Goal: Task Accomplishment & Management: Use online tool/utility

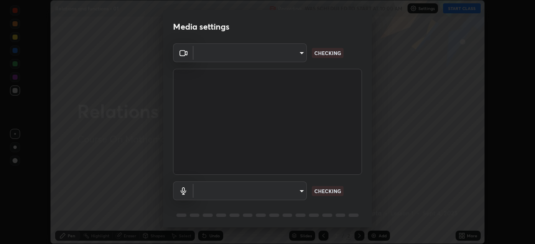
scroll to position [30, 0]
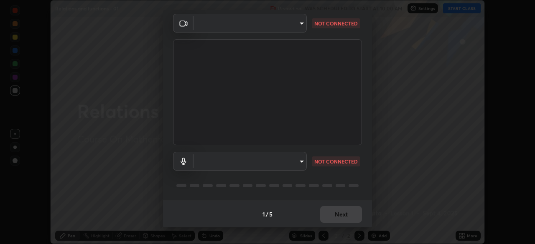
type input "8c17a5d152d90efee16c6d0123f72e1c8e3faabb66c5818a7671abbc9a97bc9a"
type input "default"
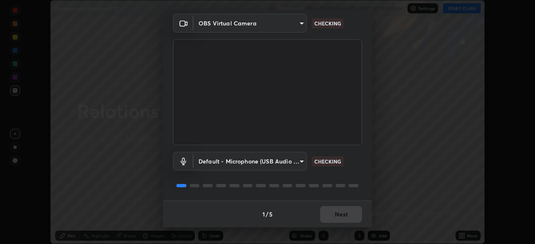
click at [255, 164] on body "Erase all Relations and functions - 01 Recording WAS SCHEDULED TO START AT 10:0…" at bounding box center [267, 122] width 535 height 244
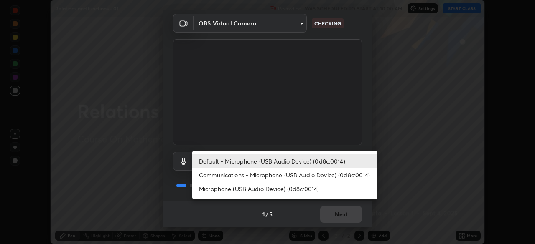
click at [295, 161] on li "Default - Microphone (USB Audio Device) (0d8c:0014)" at bounding box center [284, 162] width 185 height 14
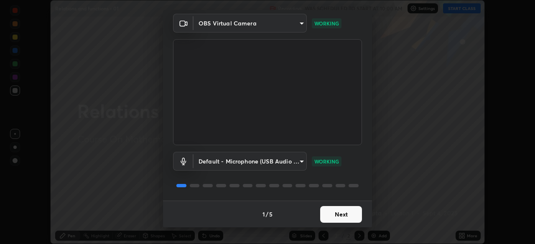
click at [327, 217] on button "Next" at bounding box center [341, 214] width 42 height 17
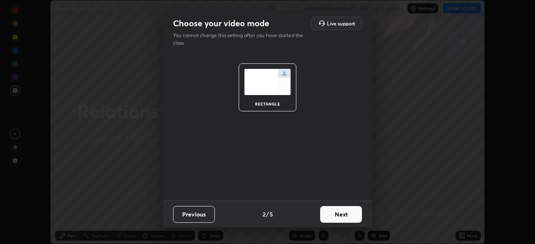
scroll to position [0, 0]
click at [328, 214] on button "Next" at bounding box center [341, 214] width 42 height 17
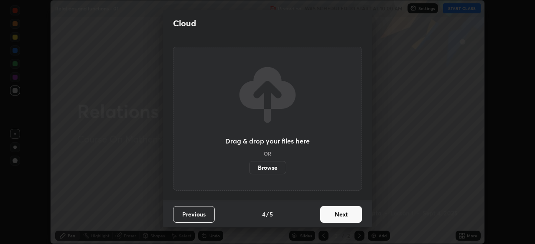
click at [329, 215] on button "Next" at bounding box center [341, 214] width 42 height 17
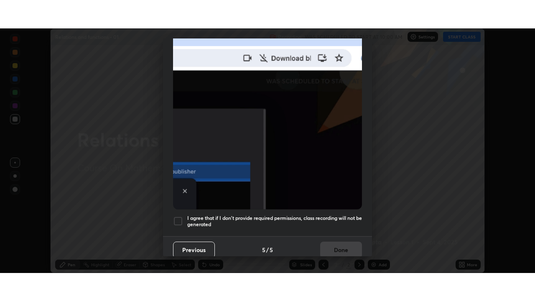
scroll to position [200, 0]
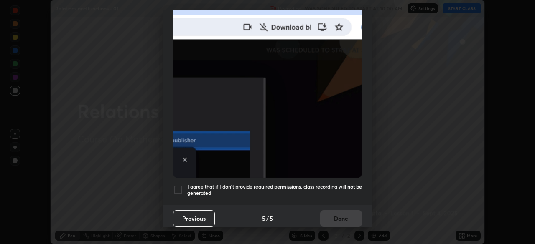
click at [339, 212] on div "Previous 5 / 5 Done" at bounding box center [267, 218] width 209 height 27
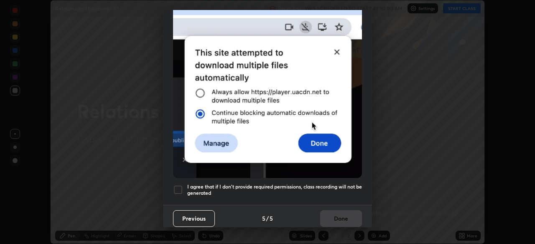
click at [260, 187] on h5 "I agree that if I don't provide required permissions, class recording will not …" at bounding box center [274, 190] width 175 height 13
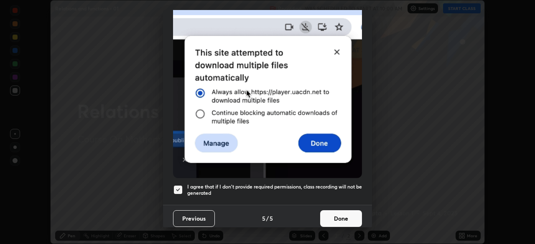
click at [329, 212] on button "Done" at bounding box center [341, 219] width 42 height 17
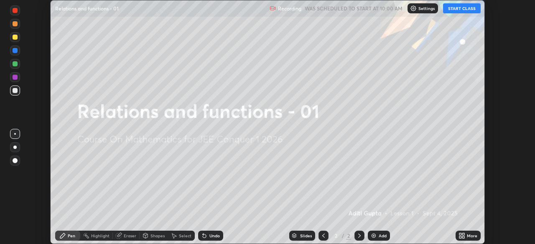
click at [463, 233] on icon at bounding box center [461, 236] width 7 height 7
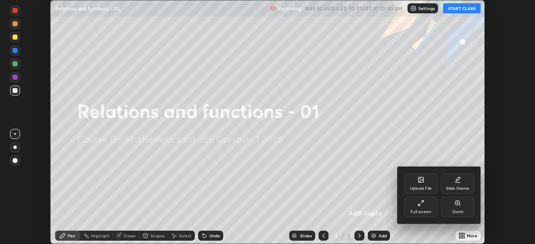
click at [426, 211] on div "Full screen" at bounding box center [420, 212] width 21 height 4
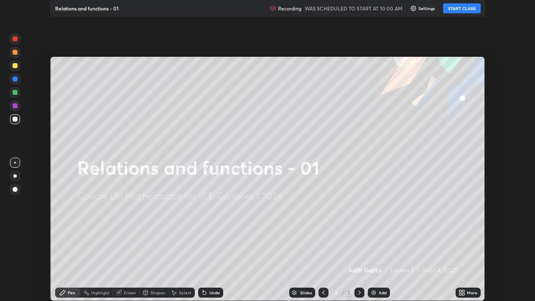
scroll to position [301, 535]
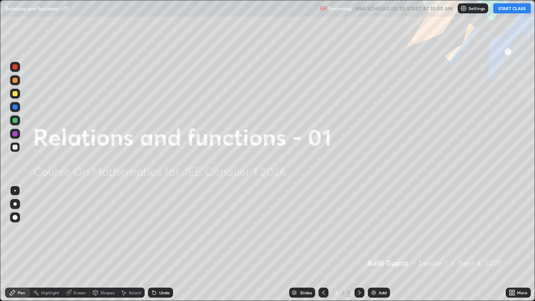
click at [377, 244] on div "Add" at bounding box center [379, 293] width 22 height 10
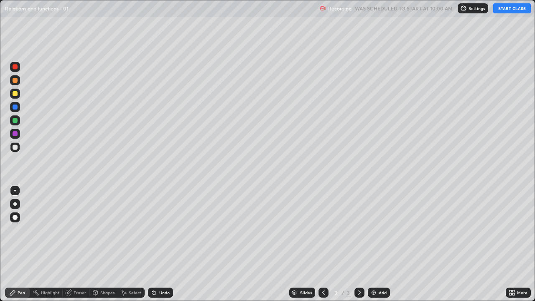
click at [377, 244] on div "Add" at bounding box center [379, 293] width 22 height 10
click at [376, 244] on div "Add" at bounding box center [379, 293] width 22 height 10
click at [377, 244] on div "Add" at bounding box center [379, 293] width 22 height 10
click at [379, 244] on div "Add" at bounding box center [379, 293] width 22 height 10
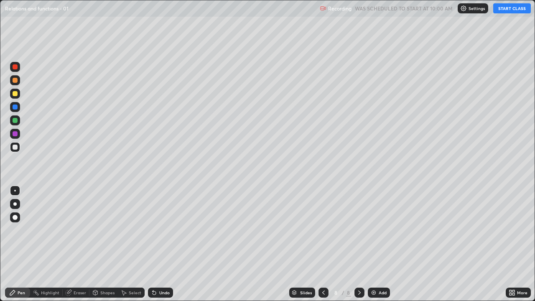
click at [379, 244] on div "Add" at bounding box center [379, 293] width 22 height 10
click at [378, 244] on div "Add" at bounding box center [379, 293] width 22 height 10
click at [380, 244] on div "Add" at bounding box center [383, 292] width 8 height 4
click at [508, 12] on button "START CLASS" at bounding box center [512, 8] width 38 height 10
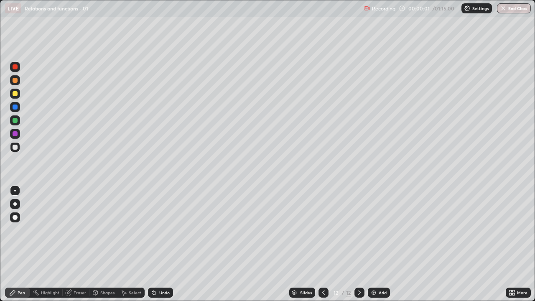
click at [305, 244] on div "Slides" at bounding box center [306, 292] width 12 height 4
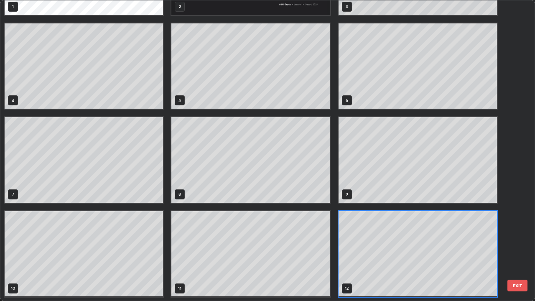
scroll to position [0, 0]
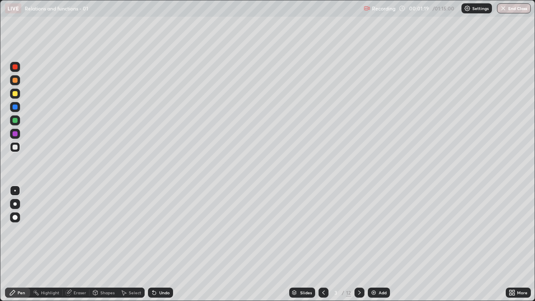
click at [16, 97] on div at bounding box center [15, 94] width 10 height 10
click at [17, 147] on div at bounding box center [15, 147] width 5 height 5
click at [160, 244] on div "Undo" at bounding box center [164, 292] width 10 height 4
click at [159, 244] on div "Undo" at bounding box center [164, 292] width 10 height 4
click at [169, 244] on div "Undo" at bounding box center [160, 293] width 25 height 10
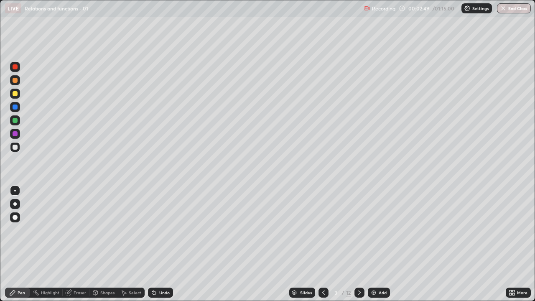
click at [18, 120] on div at bounding box center [15, 120] width 10 height 10
click at [377, 244] on div "Add" at bounding box center [379, 293] width 22 height 10
click at [18, 150] on div at bounding box center [15, 147] width 10 height 10
click at [162, 244] on div "Undo" at bounding box center [164, 292] width 10 height 4
click at [163, 244] on div "Undo" at bounding box center [164, 292] width 10 height 4
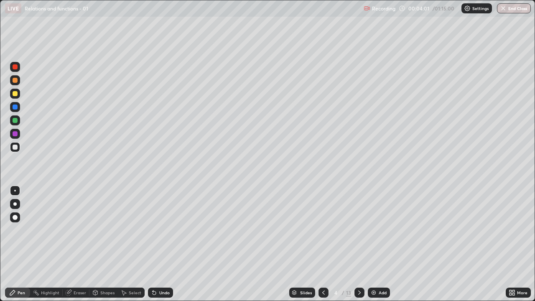
click at [160, 244] on div "Undo" at bounding box center [164, 292] width 10 height 4
click at [322, 244] on icon at bounding box center [323, 292] width 7 height 7
click at [18, 109] on div at bounding box center [15, 107] width 10 height 10
click at [15, 147] on div at bounding box center [15, 147] width 5 height 5
click at [359, 244] on icon at bounding box center [359, 292] width 7 height 7
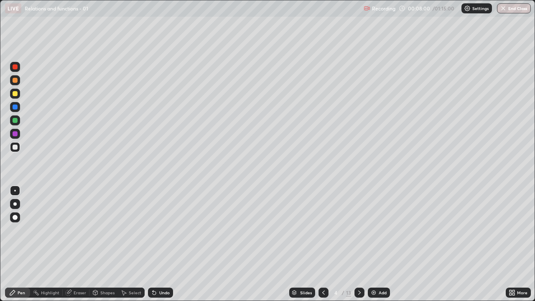
click at [359, 244] on icon at bounding box center [359, 292] width 7 height 7
click at [18, 97] on div at bounding box center [15, 94] width 10 height 10
click at [16, 121] on div at bounding box center [15, 120] width 5 height 5
click at [15, 148] on div at bounding box center [15, 147] width 5 height 5
click at [15, 122] on div at bounding box center [15, 120] width 5 height 5
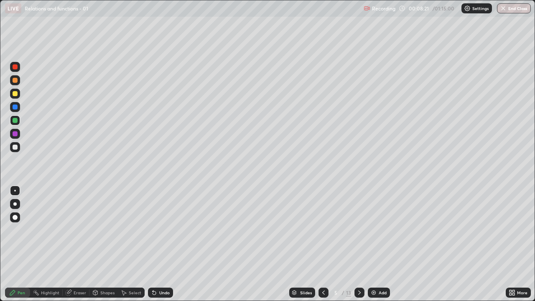
click at [15, 148] on div at bounding box center [15, 147] width 5 height 5
click at [15, 122] on div at bounding box center [15, 120] width 5 height 5
click at [15, 148] on div at bounding box center [15, 147] width 5 height 5
click at [17, 121] on div at bounding box center [15, 120] width 5 height 5
click at [16, 148] on div at bounding box center [15, 147] width 5 height 5
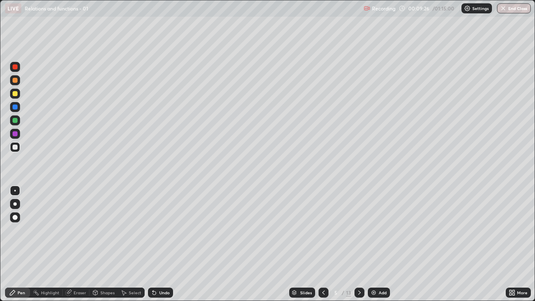
click at [16, 120] on div at bounding box center [15, 120] width 5 height 5
click at [20, 148] on div at bounding box center [15, 147] width 10 height 10
click at [166, 244] on div "Undo" at bounding box center [164, 292] width 10 height 4
click at [15, 120] on div at bounding box center [15, 120] width 5 height 5
click at [19, 146] on div at bounding box center [15, 147] width 10 height 10
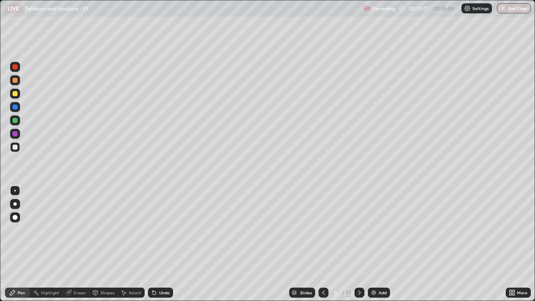
click at [18, 93] on div at bounding box center [15, 94] width 10 height 10
click at [359, 244] on icon at bounding box center [359, 292] width 7 height 7
click at [15, 121] on div at bounding box center [15, 120] width 5 height 5
click at [14, 135] on div at bounding box center [15, 133] width 5 height 5
click at [15, 149] on div at bounding box center [15, 147] width 5 height 5
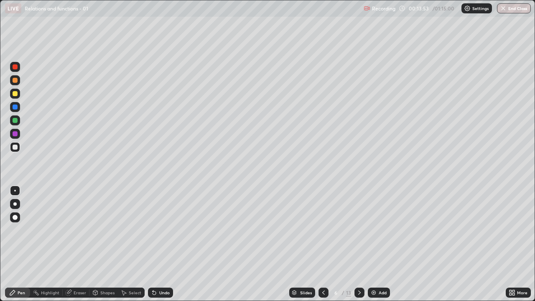
click at [17, 136] on div at bounding box center [15, 134] width 10 height 10
click at [16, 148] on div at bounding box center [15, 147] width 5 height 5
click at [15, 134] on div at bounding box center [15, 133] width 5 height 5
click at [14, 146] on div at bounding box center [15, 147] width 5 height 5
click at [160, 244] on div "Undo" at bounding box center [164, 292] width 10 height 4
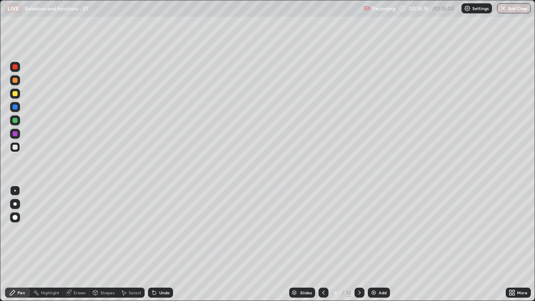
click at [14, 92] on div at bounding box center [15, 93] width 5 height 5
click at [357, 244] on icon at bounding box center [359, 292] width 7 height 7
click at [323, 244] on icon at bounding box center [323, 292] width 7 height 7
click at [358, 244] on icon at bounding box center [359, 292] width 7 height 7
click at [16, 94] on div at bounding box center [15, 93] width 5 height 5
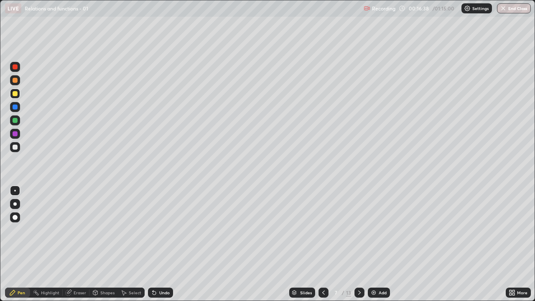
click at [17, 149] on div at bounding box center [15, 147] width 10 height 10
click at [162, 244] on div "Undo" at bounding box center [164, 292] width 10 height 4
click at [169, 244] on div "Undo" at bounding box center [159, 292] width 28 height 17
click at [168, 244] on div "Undo" at bounding box center [164, 292] width 10 height 4
click at [15, 93] on div at bounding box center [15, 93] width 5 height 5
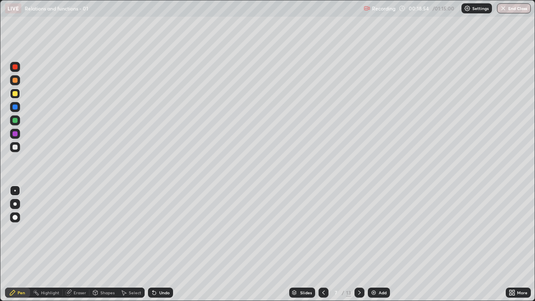
click at [358, 244] on icon at bounding box center [359, 292] width 7 height 7
click at [15, 147] on div at bounding box center [15, 147] width 5 height 5
click at [18, 121] on div at bounding box center [15, 120] width 10 height 10
click at [168, 244] on div "Undo" at bounding box center [164, 292] width 10 height 4
click at [167, 244] on div "Undo" at bounding box center [164, 292] width 10 height 4
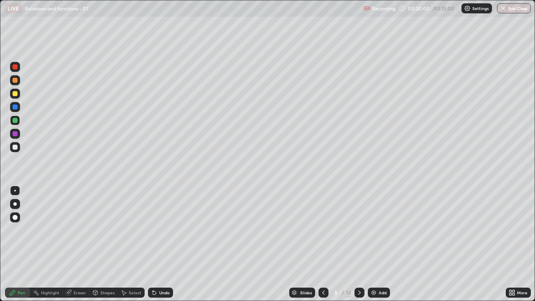
click at [168, 244] on div "Undo" at bounding box center [160, 293] width 25 height 10
click at [15, 94] on div at bounding box center [15, 93] width 5 height 5
click at [359, 244] on icon at bounding box center [359, 292] width 7 height 7
click at [15, 150] on div at bounding box center [15, 147] width 10 height 10
click at [15, 122] on div at bounding box center [15, 120] width 5 height 5
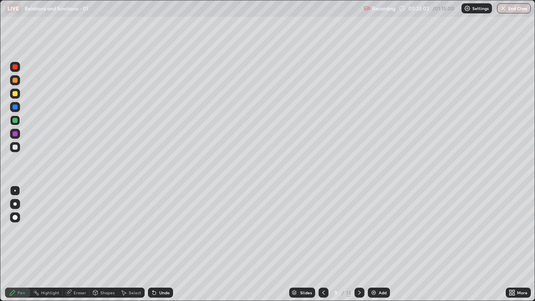
click at [15, 134] on div at bounding box center [15, 133] width 5 height 5
click at [19, 176] on div "Erase all" at bounding box center [15, 150] width 20 height 267
click at [16, 93] on div at bounding box center [15, 93] width 5 height 5
click at [14, 147] on div at bounding box center [15, 147] width 5 height 5
click at [158, 244] on div "Undo" at bounding box center [160, 293] width 25 height 10
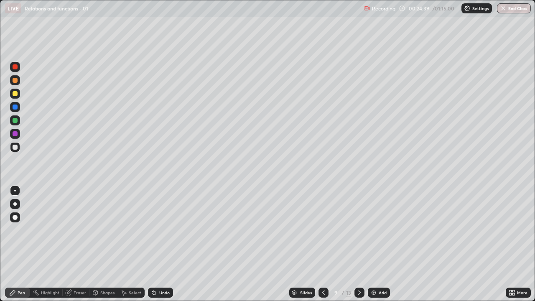
click at [158, 244] on div "Undo" at bounding box center [160, 293] width 25 height 10
click at [162, 244] on div "Undo" at bounding box center [164, 292] width 10 height 4
click at [359, 244] on div at bounding box center [359, 293] width 10 height 10
click at [15, 94] on div at bounding box center [15, 93] width 5 height 5
click at [15, 150] on div at bounding box center [15, 147] width 10 height 10
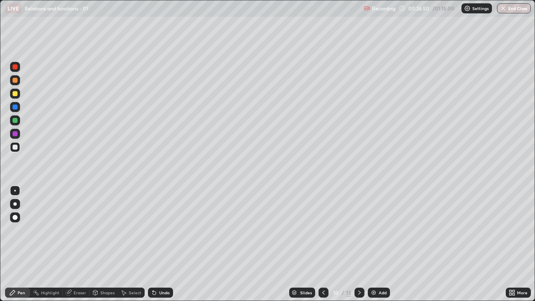
click at [17, 120] on div at bounding box center [15, 120] width 5 height 5
click at [15, 146] on div at bounding box center [15, 147] width 5 height 5
click at [15, 134] on div at bounding box center [15, 133] width 5 height 5
click at [15, 120] on div at bounding box center [15, 120] width 5 height 5
click at [16, 134] on div at bounding box center [15, 133] width 5 height 5
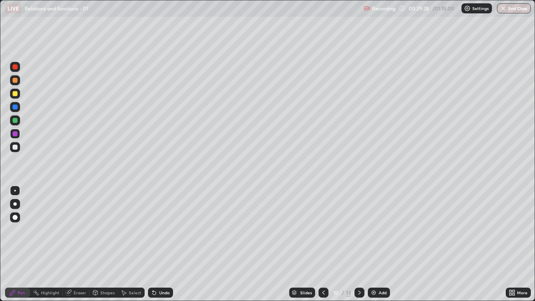
click at [15, 79] on div at bounding box center [15, 80] width 5 height 5
click at [359, 244] on icon at bounding box center [359, 292] width 7 height 7
click at [16, 148] on div at bounding box center [15, 147] width 5 height 5
click at [168, 244] on div "Undo" at bounding box center [159, 292] width 28 height 17
click at [359, 244] on icon at bounding box center [359, 292] width 7 height 7
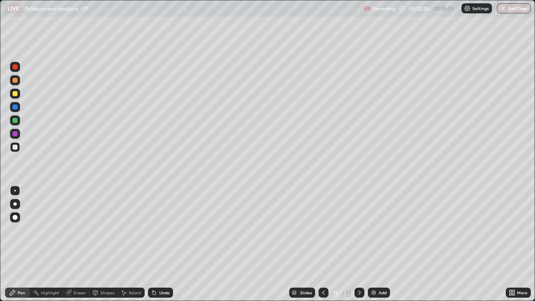
click at [323, 244] on icon at bounding box center [323, 292] width 7 height 7
click at [357, 244] on icon at bounding box center [359, 292] width 7 height 7
click at [15, 121] on div at bounding box center [15, 120] width 5 height 5
click at [15, 134] on div at bounding box center [15, 133] width 5 height 5
click at [16, 146] on div at bounding box center [15, 147] width 5 height 5
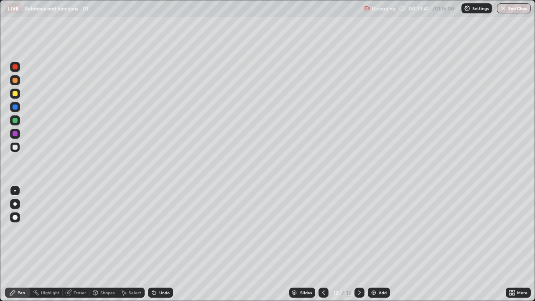
click at [323, 244] on icon at bounding box center [323, 292] width 7 height 7
click at [359, 244] on icon at bounding box center [359, 292] width 7 height 7
click at [17, 94] on div at bounding box center [15, 93] width 5 height 5
click at [359, 244] on icon at bounding box center [359, 292] width 7 height 7
click at [15, 94] on div at bounding box center [15, 93] width 5 height 5
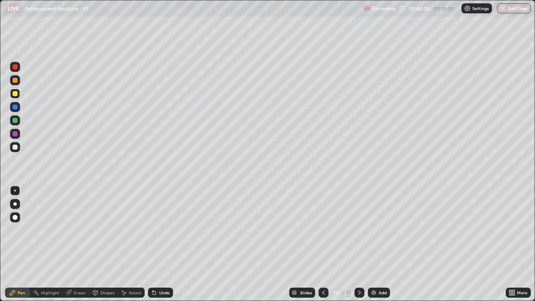
click at [15, 147] on div at bounding box center [15, 147] width 5 height 5
click at [323, 244] on icon at bounding box center [323, 292] width 7 height 7
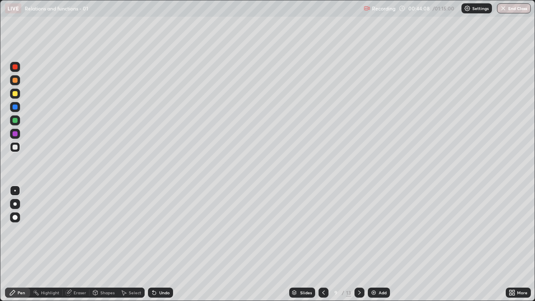
click at [322, 244] on icon at bounding box center [323, 292] width 7 height 7
click at [323, 244] on icon at bounding box center [323, 292] width 7 height 7
click at [324, 244] on icon at bounding box center [323, 292] width 7 height 7
click at [323, 244] on icon at bounding box center [323, 292] width 7 height 7
click at [356, 244] on div at bounding box center [359, 293] width 10 height 10
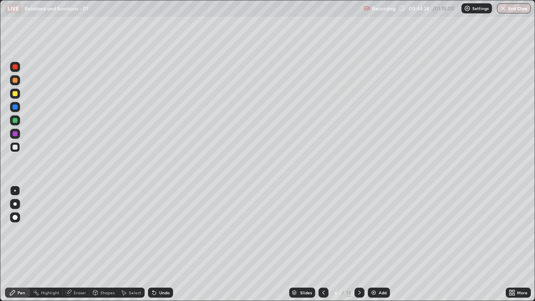
click at [358, 244] on div at bounding box center [359, 293] width 10 height 10
click at [358, 244] on icon at bounding box center [359, 292] width 7 height 7
click at [359, 244] on icon at bounding box center [359, 292] width 7 height 7
click at [358, 244] on icon at bounding box center [359, 292] width 7 height 7
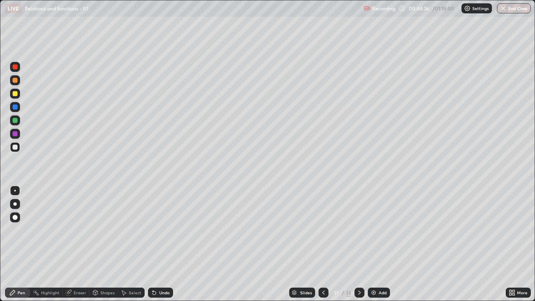
click at [359, 244] on icon at bounding box center [359, 292] width 7 height 7
click at [376, 244] on img at bounding box center [373, 292] width 7 height 7
click at [375, 244] on img at bounding box center [373, 292] width 7 height 7
click at [377, 244] on div "Add" at bounding box center [379, 293] width 22 height 10
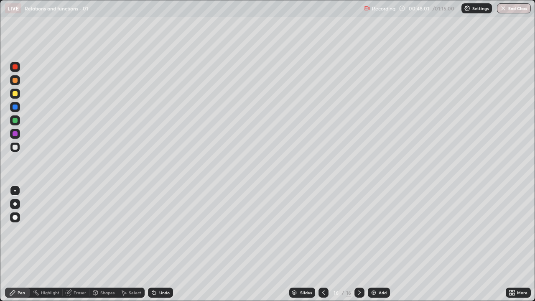
click at [322, 244] on icon at bounding box center [323, 292] width 3 height 4
click at [323, 244] on icon at bounding box center [323, 292] width 7 height 7
click at [359, 244] on icon at bounding box center [359, 292] width 7 height 7
click at [320, 244] on div at bounding box center [323, 293] width 10 height 10
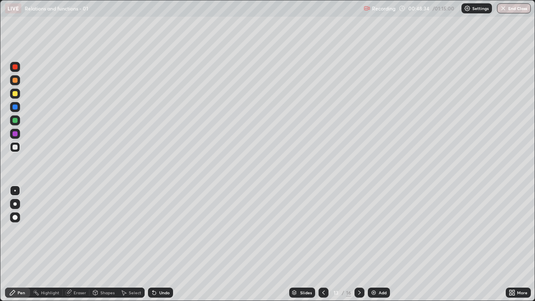
click at [361, 244] on div at bounding box center [359, 293] width 10 height 10
click at [319, 244] on div at bounding box center [323, 293] width 10 height 10
click at [359, 244] on icon at bounding box center [359, 292] width 7 height 7
click at [18, 107] on div at bounding box center [15, 107] width 10 height 10
click at [15, 67] on div at bounding box center [15, 66] width 5 height 5
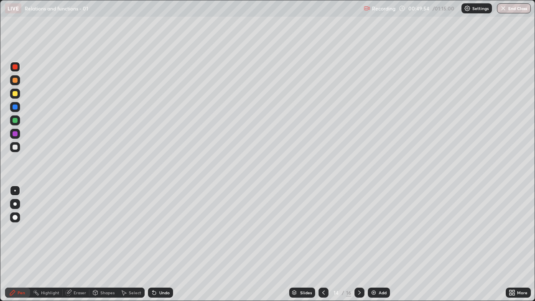
click at [14, 146] on div at bounding box center [15, 147] width 5 height 5
click at [323, 244] on div at bounding box center [323, 293] width 10 height 10
click at [357, 244] on icon at bounding box center [359, 292] width 7 height 7
click at [16, 96] on div at bounding box center [15, 93] width 5 height 5
click at [165, 244] on div "Undo" at bounding box center [160, 293] width 25 height 10
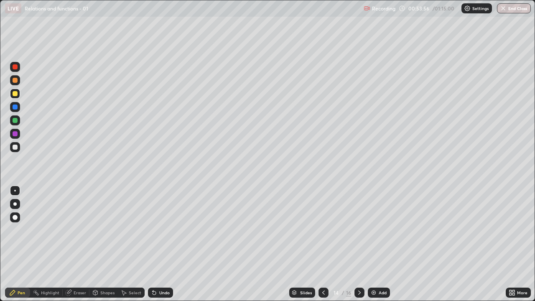
click at [369, 244] on div "Add" at bounding box center [379, 293] width 22 height 10
click at [15, 147] on div at bounding box center [15, 147] width 5 height 5
click at [359, 244] on icon at bounding box center [359, 292] width 7 height 7
click at [323, 244] on icon at bounding box center [323, 292] width 7 height 7
click at [359, 244] on icon at bounding box center [359, 292] width 7 height 7
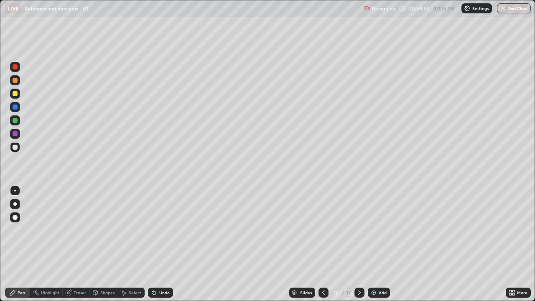
click at [325, 244] on icon at bounding box center [323, 292] width 7 height 7
click at [354, 244] on div at bounding box center [359, 293] width 10 height 10
click at [322, 244] on icon at bounding box center [323, 292] width 7 height 7
click at [358, 244] on div at bounding box center [359, 293] width 10 height 10
click at [508, 12] on button "End Class" at bounding box center [514, 8] width 34 height 10
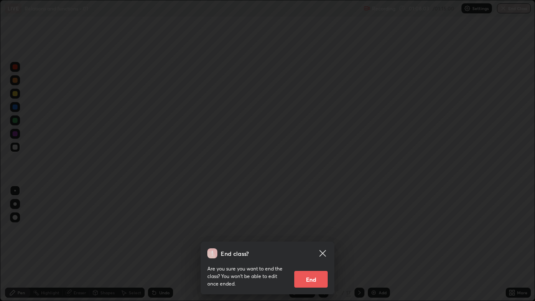
click at [307, 244] on button "End" at bounding box center [310, 279] width 33 height 17
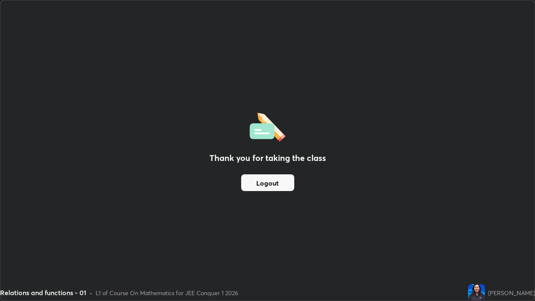
click at [485, 244] on img at bounding box center [476, 292] width 17 height 17
click at [533, 154] on div "Thank you for taking the class Logout" at bounding box center [267, 150] width 534 height 300
click at [427, 244] on div "Thank you for taking the class Logout" at bounding box center [267, 150] width 534 height 300
click at [273, 33] on div "Thank you for taking the class Logout" at bounding box center [267, 150] width 534 height 300
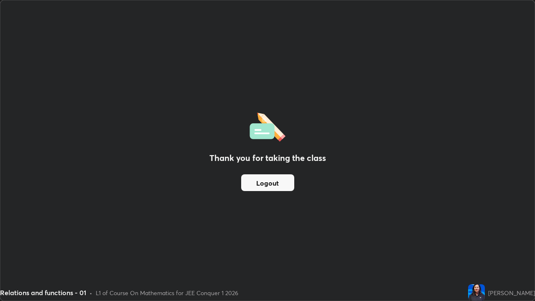
click at [103, 244] on div "Thank you for taking the class Logout" at bounding box center [267, 150] width 534 height 300
click at [103, 3] on div "Relations and functions - 01" at bounding box center [211, 8] width 413 height 17
click at [129, 61] on div "Thank you for taking the class Logout" at bounding box center [267, 150] width 534 height 300
click at [117, 33] on div "Thank you for taking the class Logout" at bounding box center [267, 150] width 534 height 300
click at [159, 8] on div "Relations and functions - 01" at bounding box center [211, 8] width 413 height 17
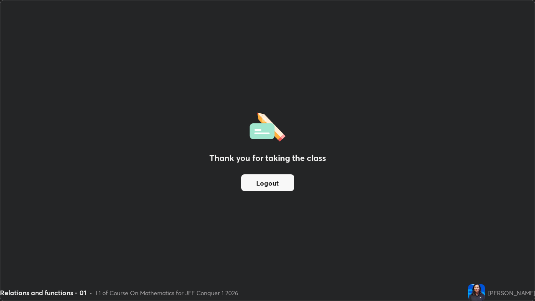
click at [17, 74] on div "Thank you for taking the class Logout" at bounding box center [267, 150] width 534 height 300
click at [10, 79] on div "Thank you for taking the class Logout" at bounding box center [267, 150] width 534 height 300
click at [331, 244] on div "Thank you for taking the class Logout" at bounding box center [267, 150] width 534 height 300
click at [173, 55] on div "Thank you for taking the class Logout" at bounding box center [267, 150] width 534 height 300
